Goal: Task Accomplishment & Management: Use online tool/utility

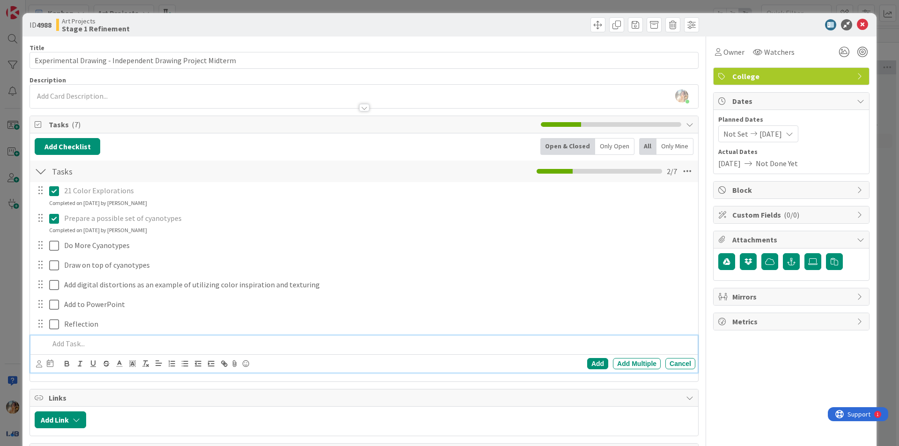
scroll to position [0, 129]
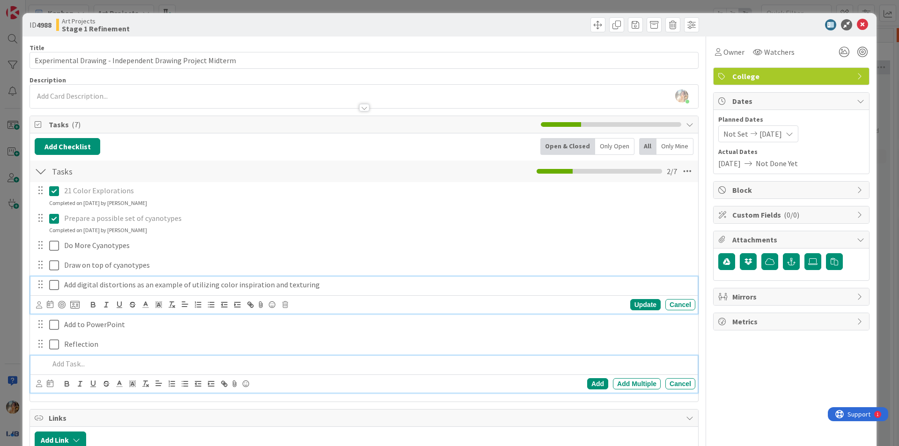
click at [55, 285] on icon at bounding box center [54, 285] width 10 height 11
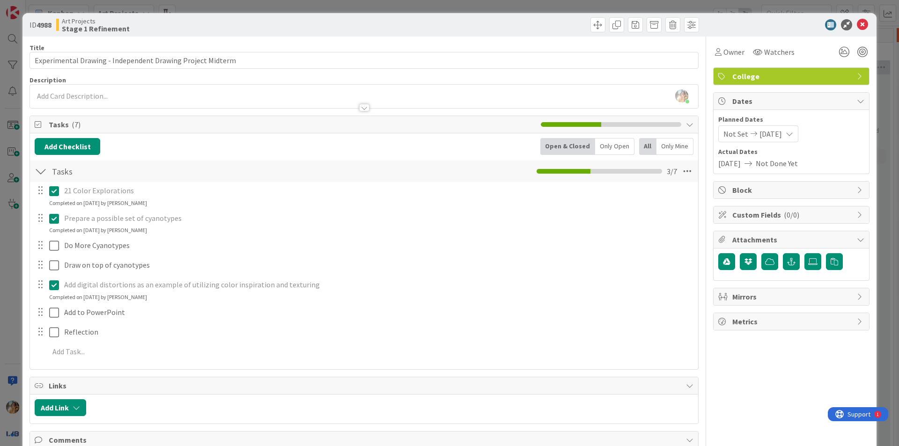
click at [58, 284] on icon at bounding box center [54, 285] width 10 height 11
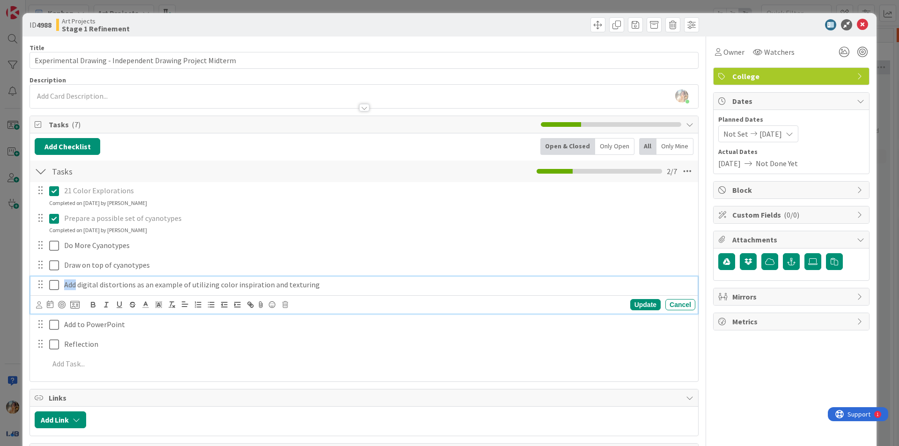
drag, startPoint x: 77, startPoint y: 288, endPoint x: 59, endPoint y: 282, distance: 19.0
click at [59, 282] on div "Add digital distortions as an example of utilizing color inspiration and textur…" at bounding box center [364, 285] width 661 height 16
click at [52, 283] on icon at bounding box center [54, 285] width 10 height 11
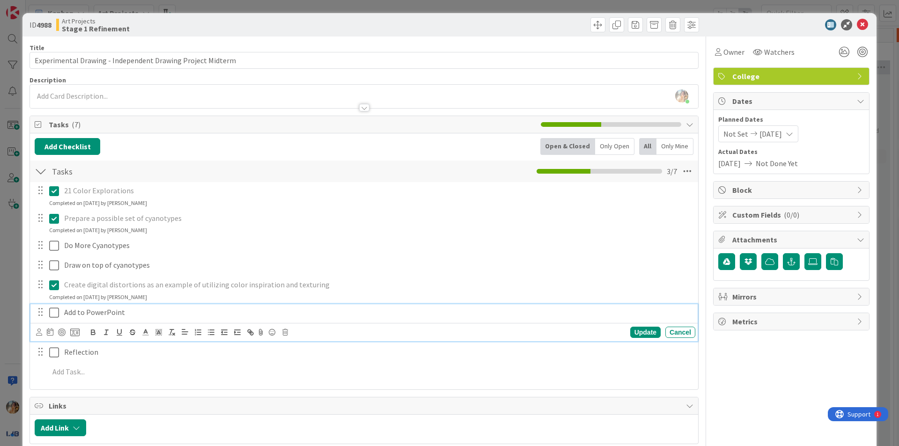
click at [78, 317] on p "Add to PowerPoint" at bounding box center [378, 312] width 628 height 11
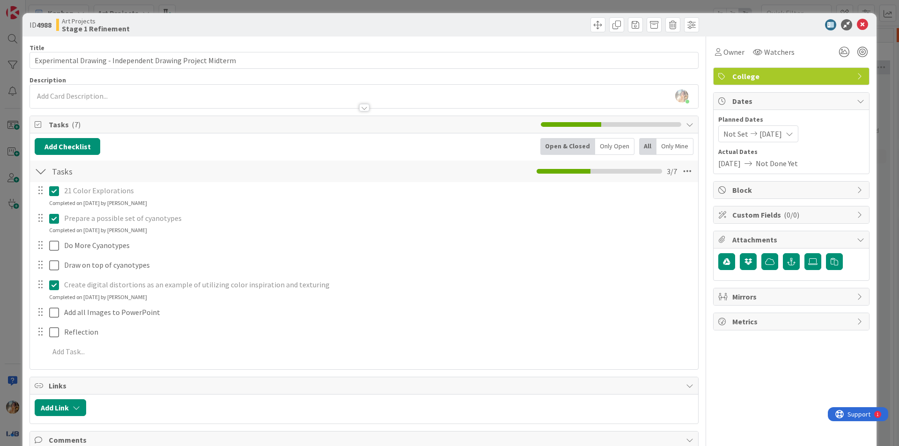
click at [0, 324] on div "ID 4988 Art Projects Stage 1 Refinement Title 58 / 128 Experimental Drawing - I…" at bounding box center [449, 223] width 899 height 446
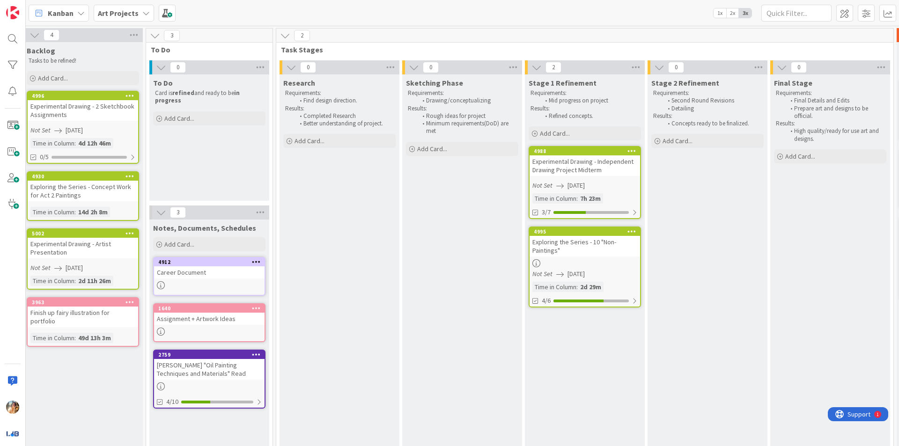
click at [591, 256] on div "Exploring the Series - 10 "Non-Paintings"" at bounding box center [585, 246] width 111 height 21
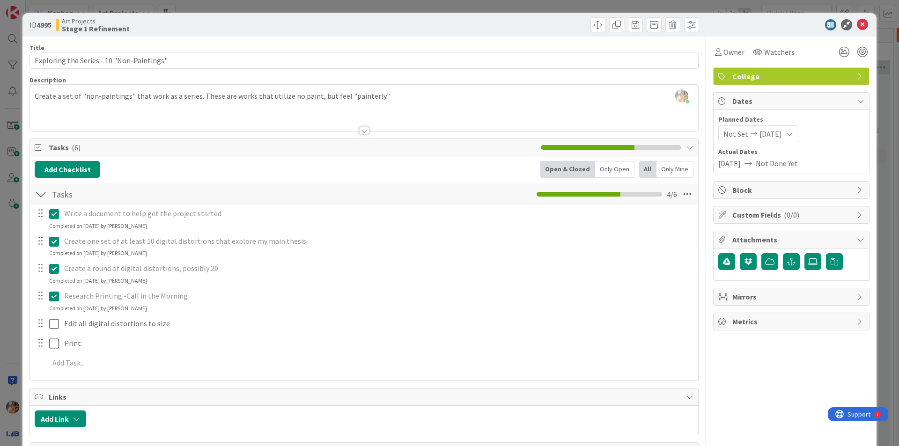
click at [0, 293] on div "ID 4995 Art Projects Stage 1 Refinement Title 41 / 128 Exploring the Series - 1…" at bounding box center [449, 223] width 899 height 446
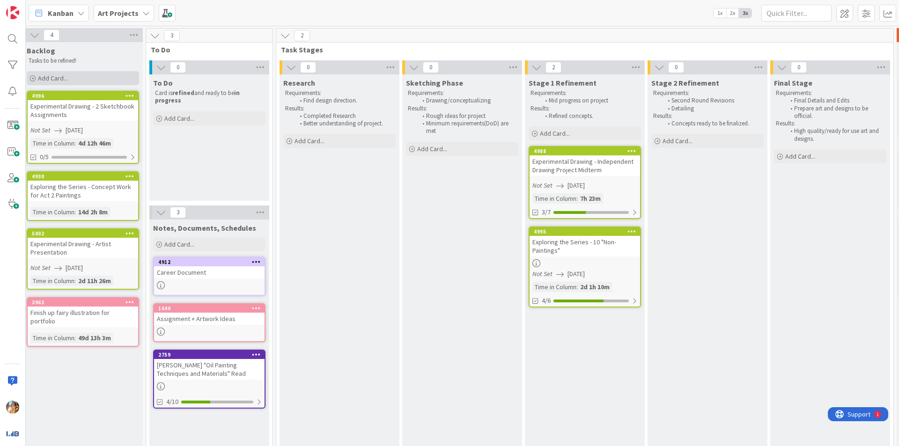
click at [91, 74] on div "Add Card..." at bounding box center [83, 78] width 112 height 14
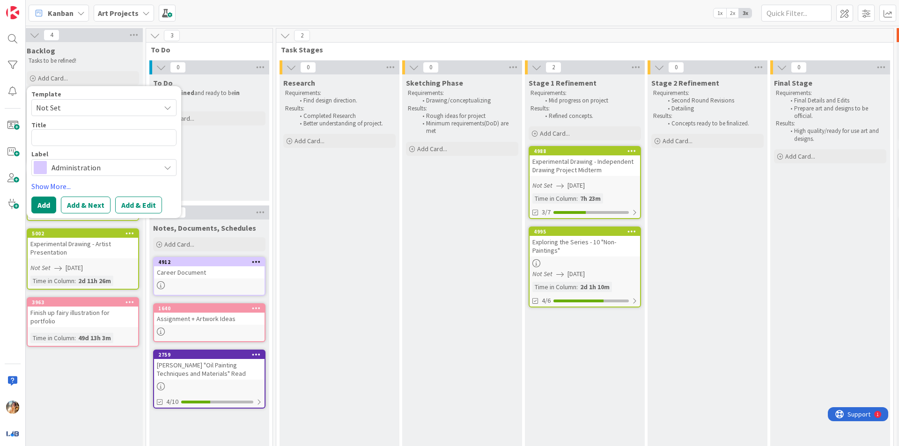
type textarea "x"
type textarea "L"
type textarea "x"
type textarea "Li"
type textarea "x"
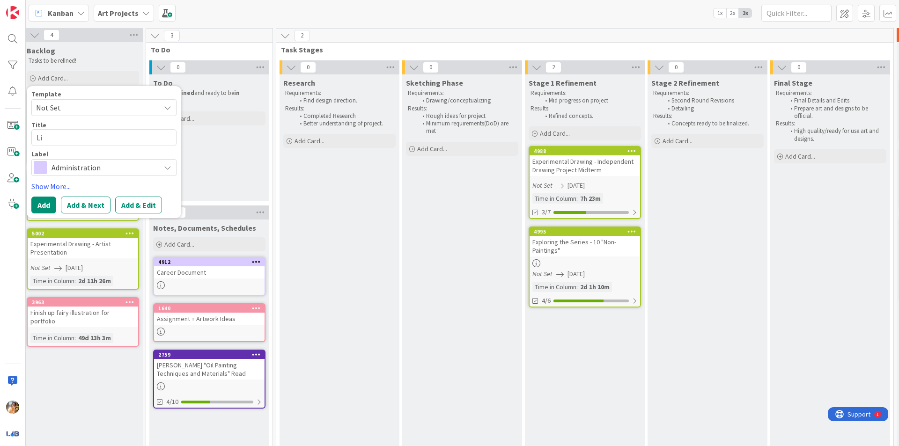
type textarea "[PERSON_NAME]"
type textarea "x"
type textarea "[PERSON_NAME]"
type textarea "x"
type textarea "Linked"
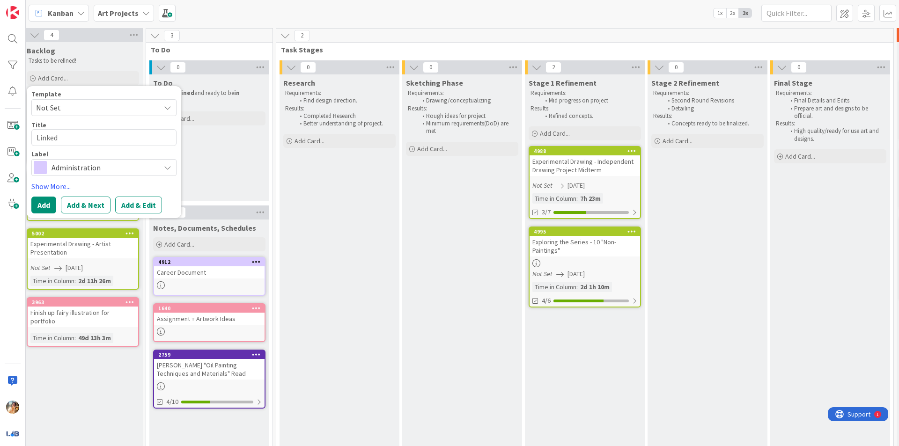
type textarea "x"
type textarea "LinkedI"
type textarea "x"
type textarea "LinkedIn"
type textarea "x"
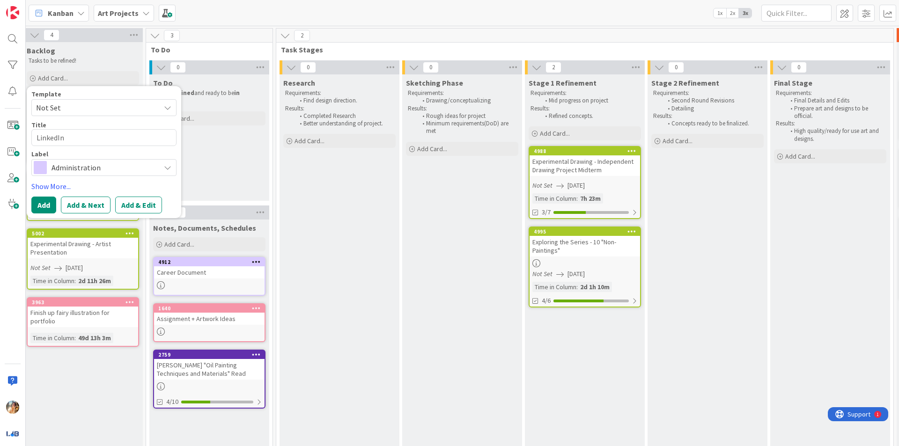
type textarea "LinkedIn"
type textarea "x"
type textarea "LinkedIn U"
type textarea "x"
type textarea "LinkedIn Up"
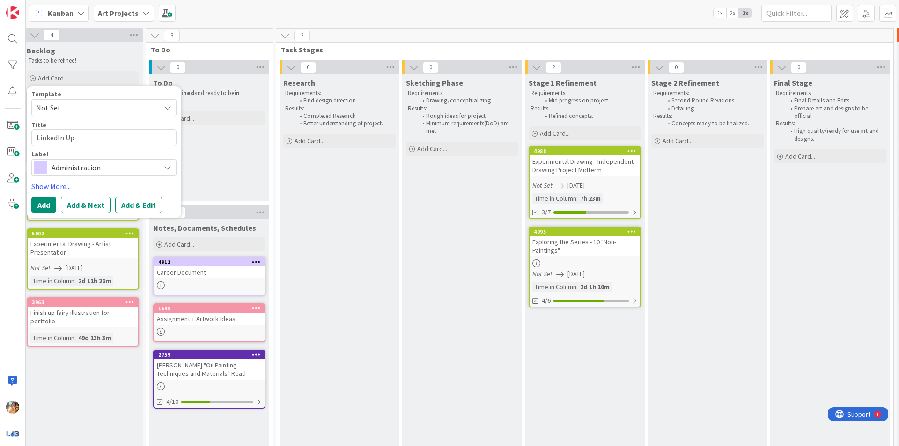
type textarea "x"
type textarea "LinkedIn Upd"
type textarea "x"
type textarea "LinkedIn Upda"
type textarea "x"
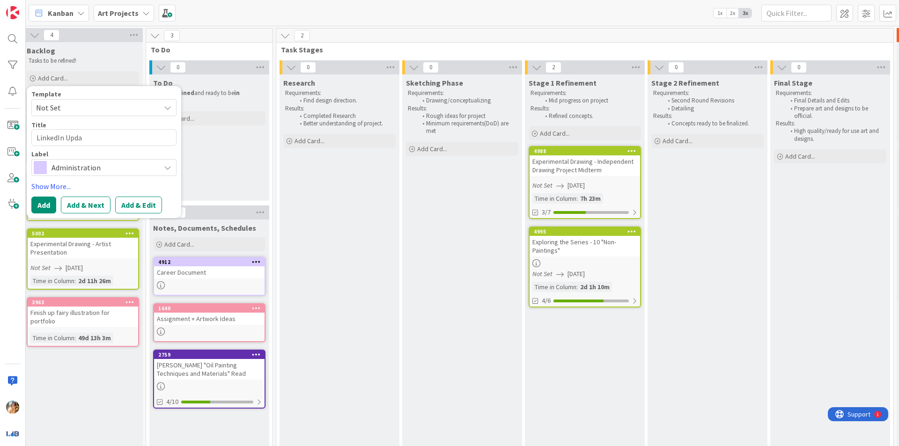
type textarea "LinkedIn Updat"
type textarea "x"
type textarea "LinkedIn Update"
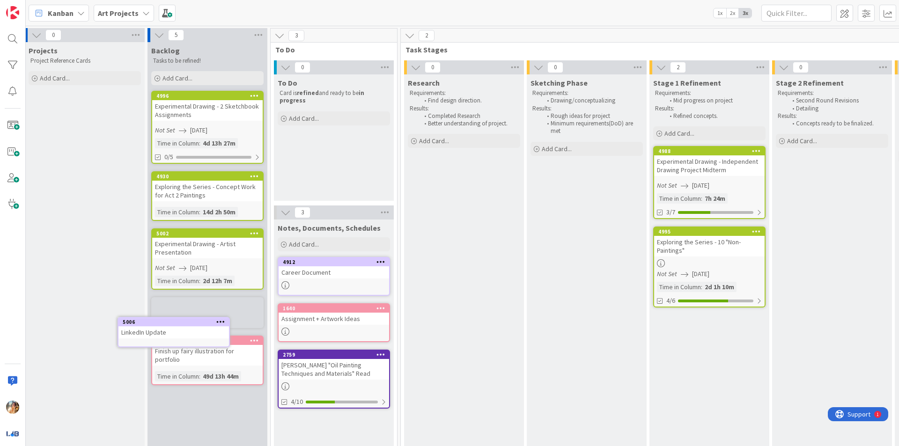
scroll to position [0, 4]
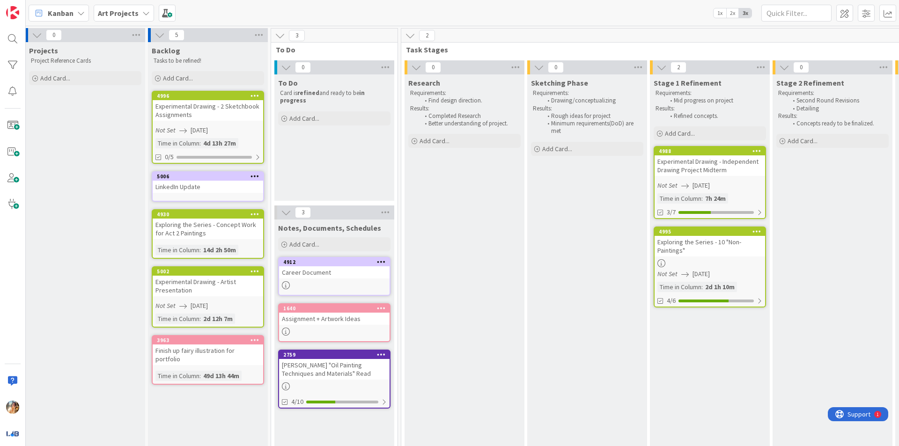
click at [223, 190] on div "LinkedIn Update" at bounding box center [208, 187] width 111 height 12
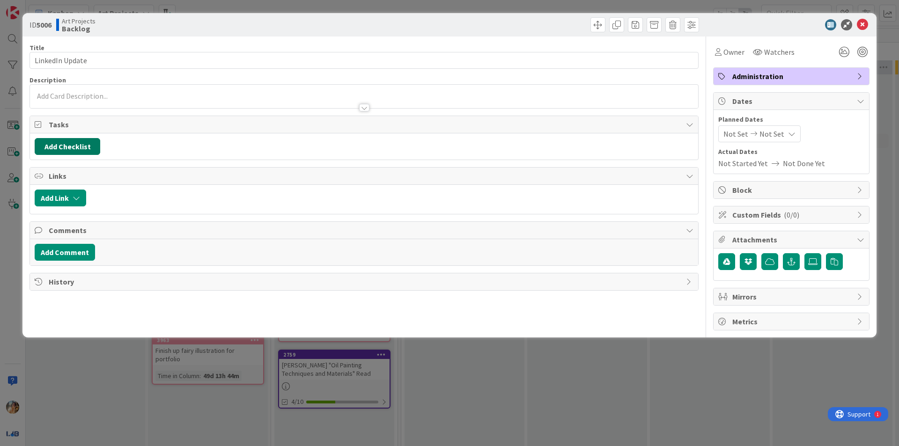
click at [67, 148] on button "Add Checklist" at bounding box center [68, 146] width 66 height 17
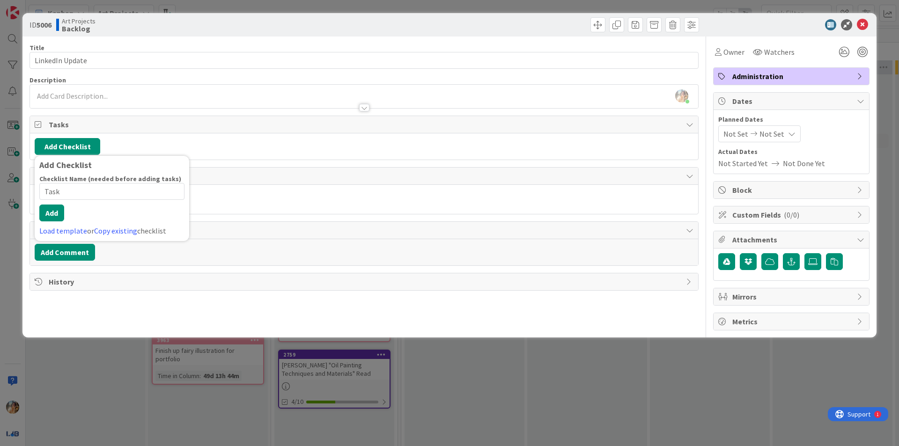
type input "Tasks"
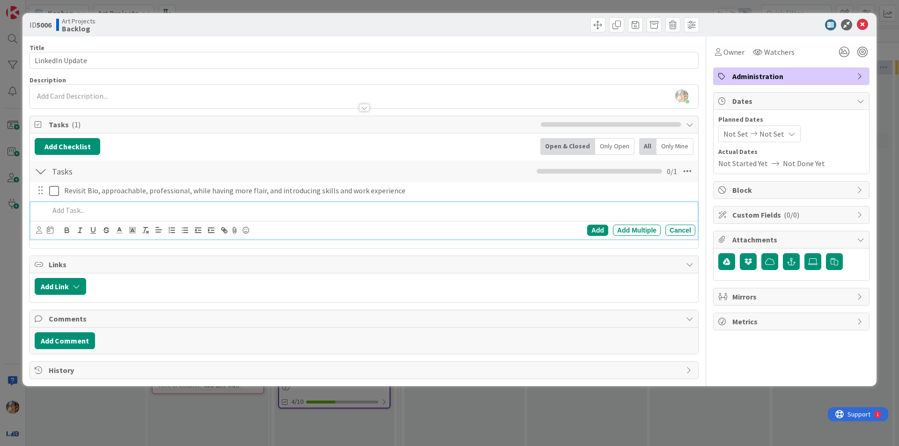
click at [140, 163] on div "Tasks Checklist Name 5 / 64 Tasks 0 / 1" at bounding box center [364, 172] width 668 height 22
click at [358, 213] on p at bounding box center [370, 210] width 643 height 11
click at [382, 213] on p at bounding box center [370, 210] width 643 height 11
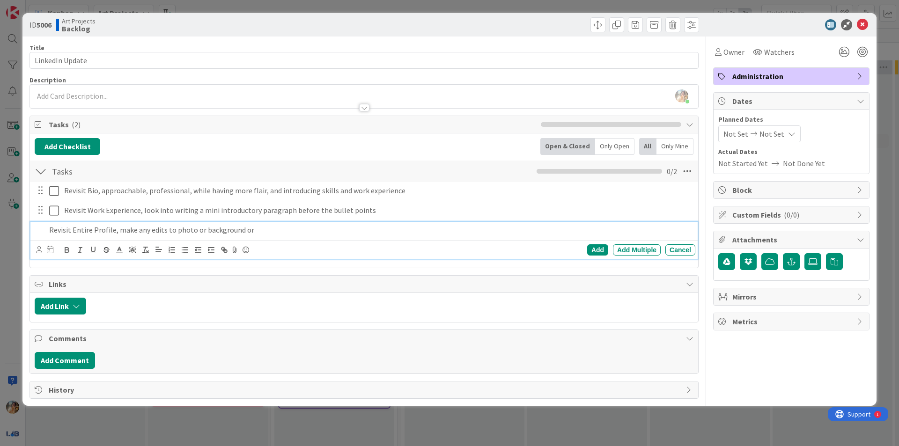
click at [191, 233] on p "Revisit Entire Profile, make any edits to photo or background or" at bounding box center [370, 230] width 643 height 11
click at [238, 232] on p "Revisit Entire Profile, make any edits to photo, or background or" at bounding box center [370, 230] width 643 height 11
click at [257, 230] on p "Revisit Entire Profile, make any edits to photo, or background, or" at bounding box center [370, 230] width 643 height 11
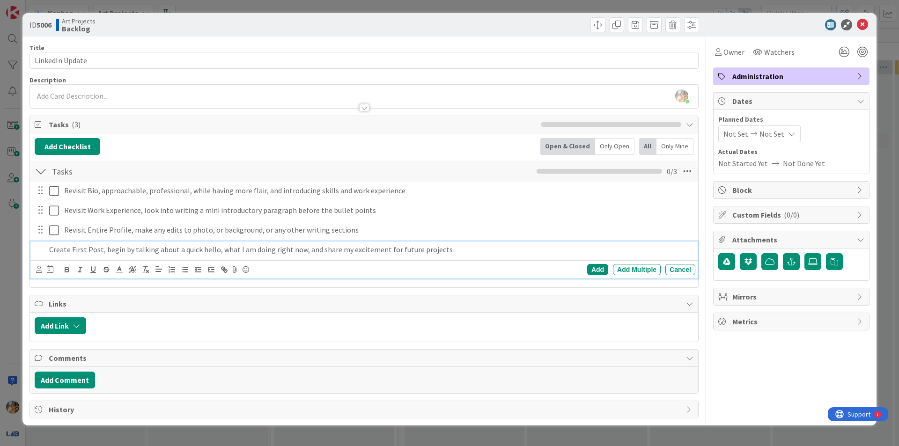
click at [385, 250] on p "Create First Post, begin by talking about a quick hello, what I am doing right …" at bounding box center [370, 249] width 643 height 11
click at [382, 250] on p "Create First Post, begin by talking about a quick hello, what I am doing right …" at bounding box center [370, 249] width 643 height 11
click at [481, 251] on p "Create First Post, begin by talking about a quick hello, what I am doing right …" at bounding box center [370, 249] width 643 height 11
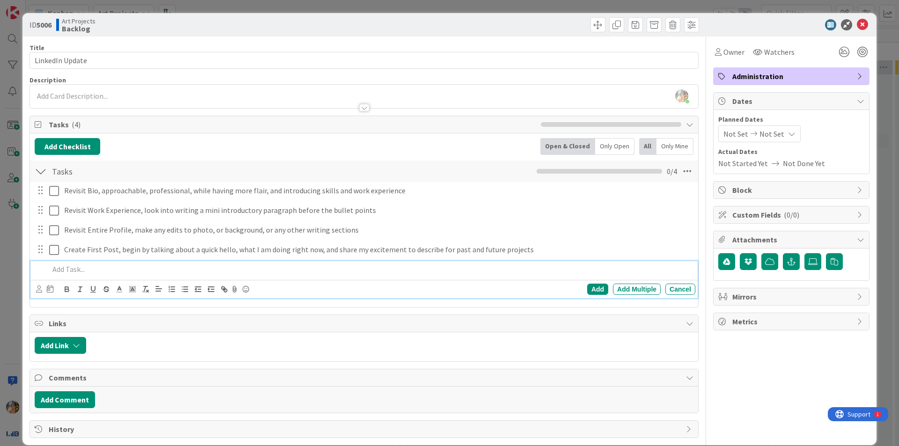
click at [0, 231] on div "ID 5006 Art Projects Backlog Title 15 / 128 LinkedIn Update Description [PERSON…" at bounding box center [449, 223] width 899 height 446
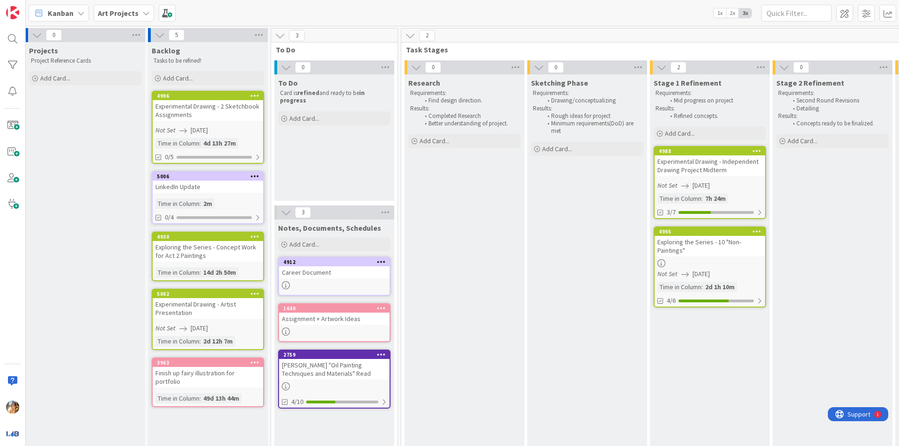
click at [309, 284] on div at bounding box center [334, 286] width 111 height 8
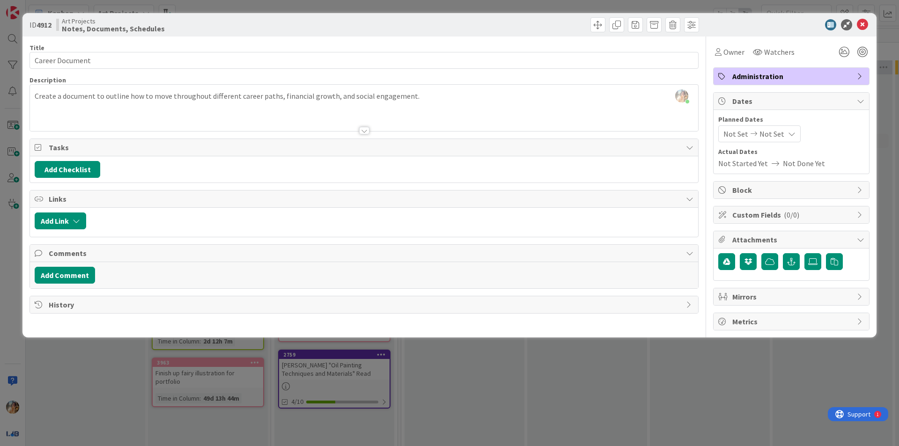
click at [790, 405] on div "ID 4912 Art Projects Notes, Documents, Schedules Title 15 / 128 Career Document…" at bounding box center [449, 223] width 899 height 446
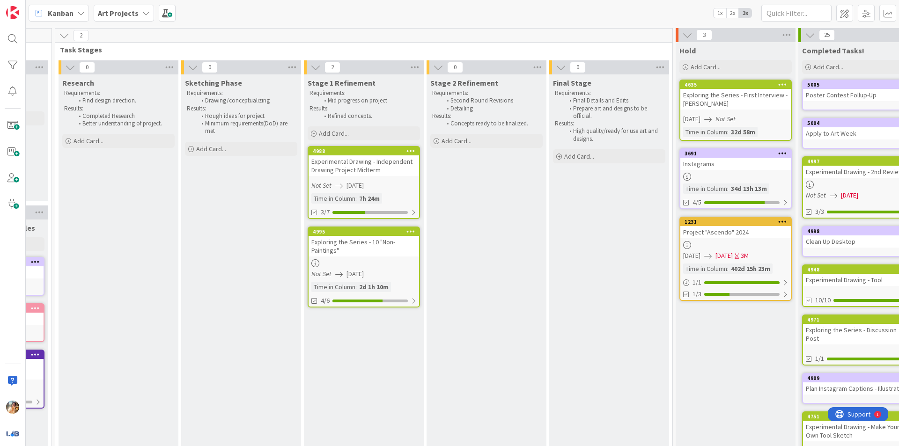
click at [782, 82] on icon at bounding box center [782, 84] width 9 height 7
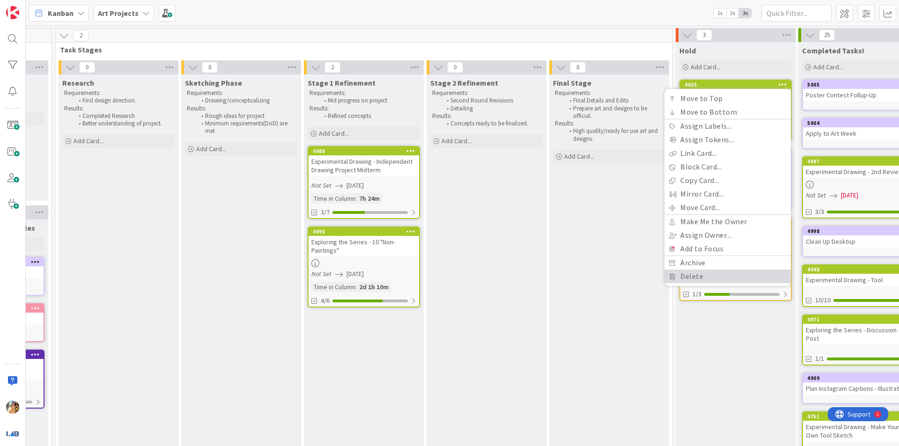
click at [726, 275] on link "Delete" at bounding box center [728, 277] width 126 height 14
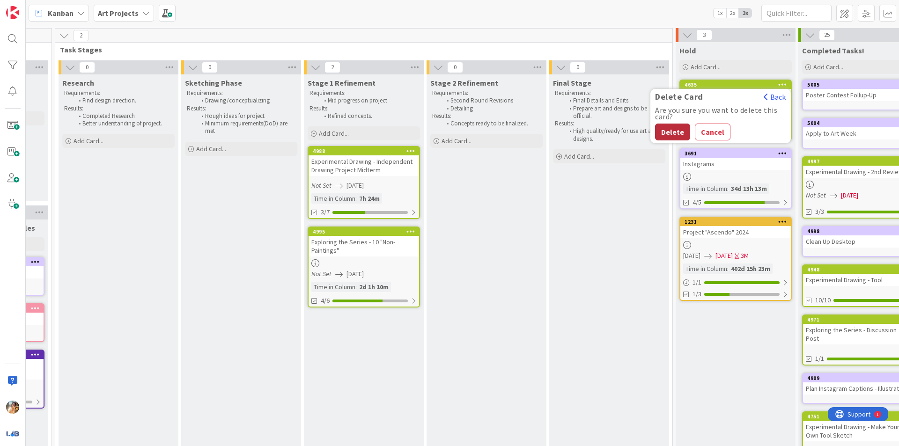
click at [671, 136] on button "Delete" at bounding box center [672, 132] width 35 height 17
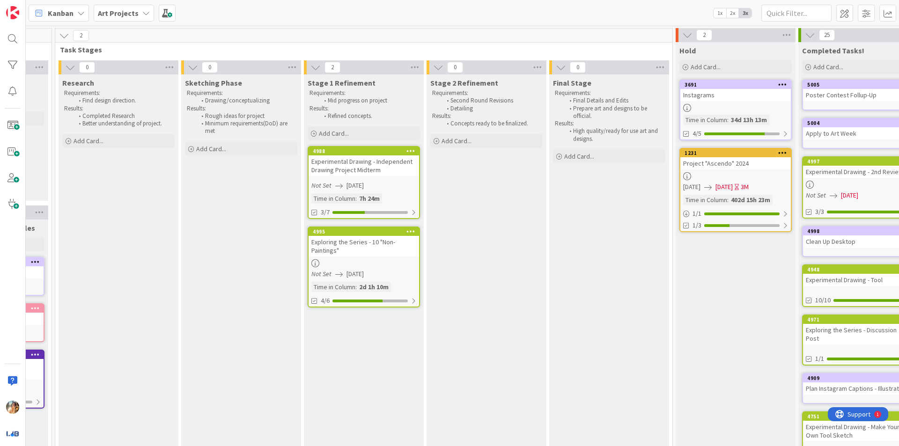
click at [716, 104] on div at bounding box center [736, 108] width 111 height 8
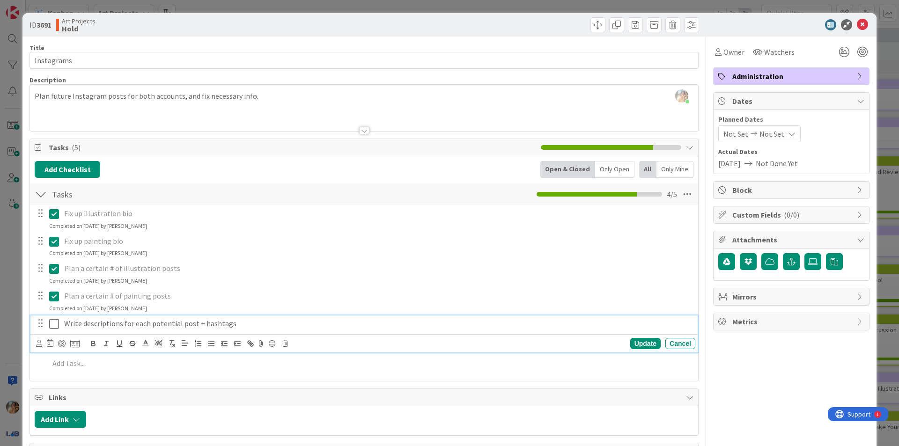
click at [58, 326] on icon at bounding box center [54, 324] width 10 height 11
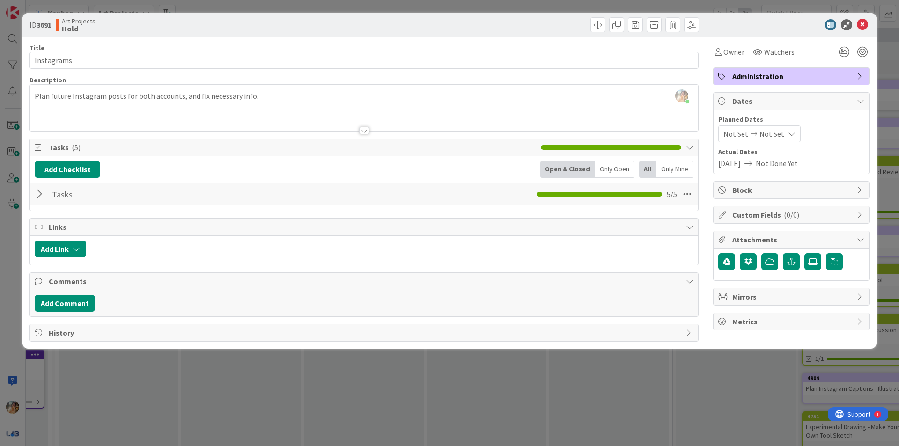
click at [22, 310] on div "ID 3691 Art Projects Hold Title 10 / 128 Instagrams Description [PERSON_NAME] j…" at bounding box center [449, 181] width 854 height 336
drag, startPoint x: 0, startPoint y: 292, endPoint x: 59, endPoint y: 267, distance: 64.5
click at [1, 291] on div "ID 3691 Art Projects Hold Title 10 / 128 Instagrams Description [PERSON_NAME] j…" at bounding box center [449, 223] width 899 height 446
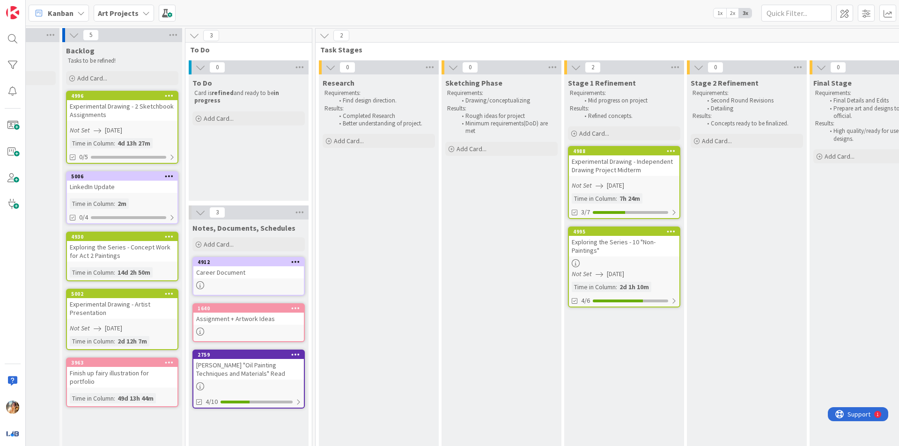
scroll to position [0, 91]
